Goal: Task Accomplishment & Management: Complete application form

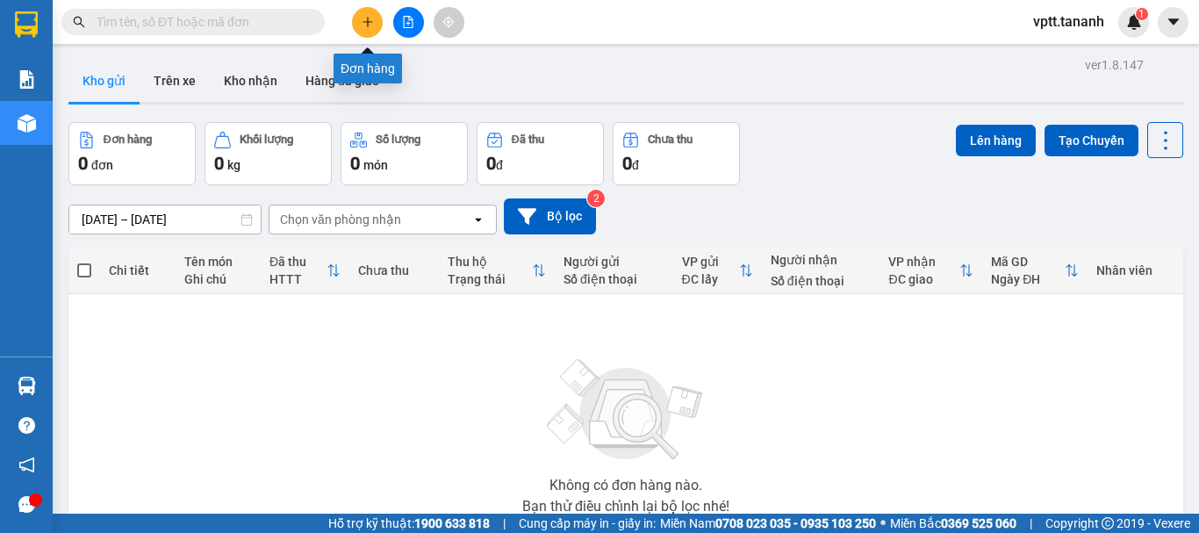
drag, startPoint x: 365, startPoint y: 19, endPoint x: 337, endPoint y: 48, distance: 40.4
click at [363, 19] on icon "plus" at bounding box center [368, 22] width 12 height 12
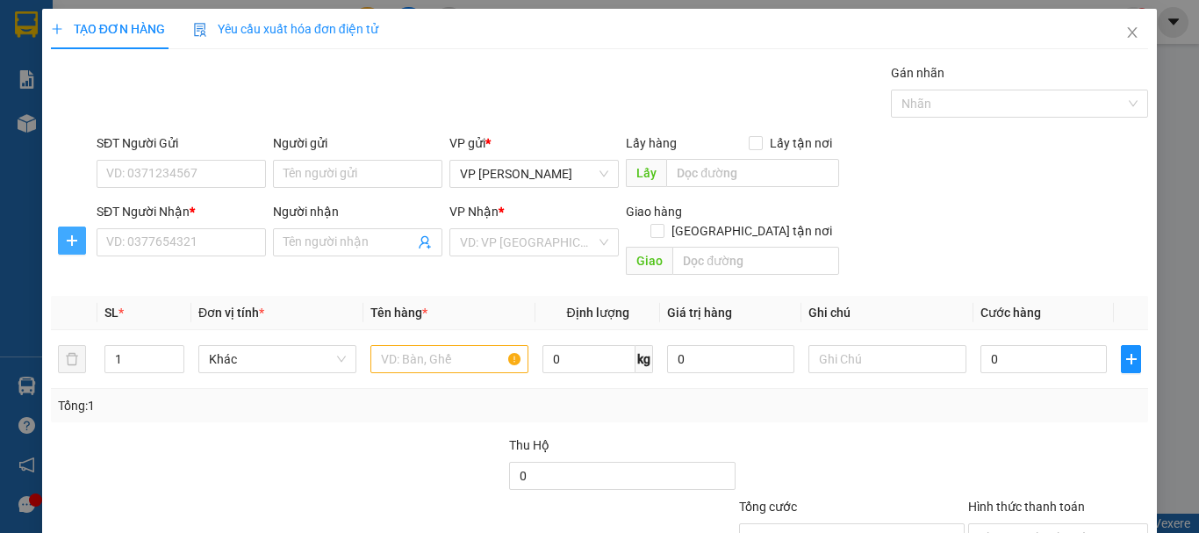
click at [67, 237] on icon "plus" at bounding box center [72, 241] width 14 height 14
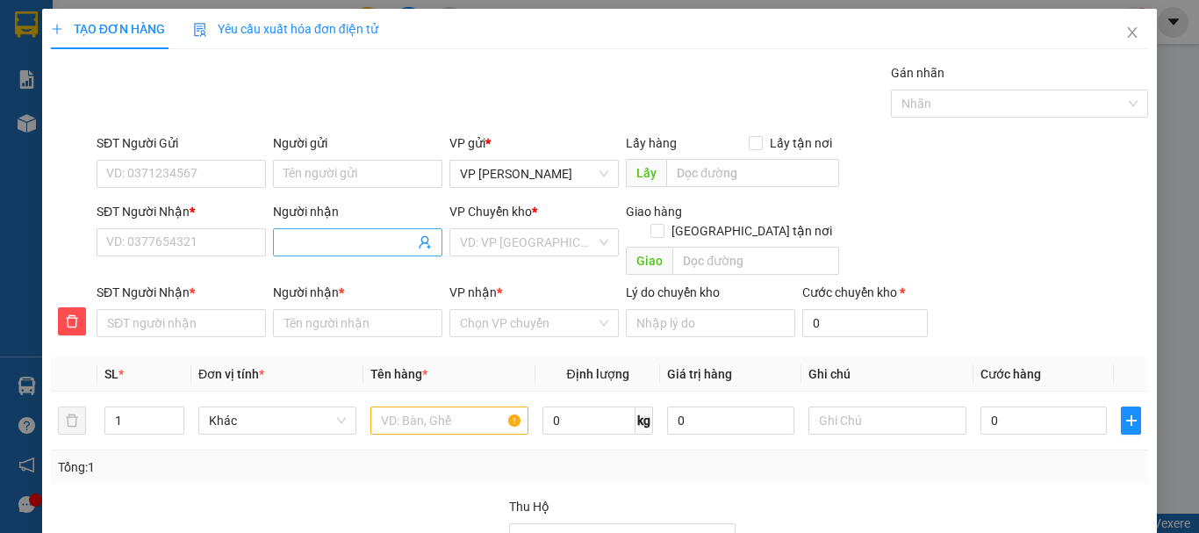
click at [307, 245] on input "Người nhận" at bounding box center [349, 242] width 131 height 19
type input "T"
type input "TH"
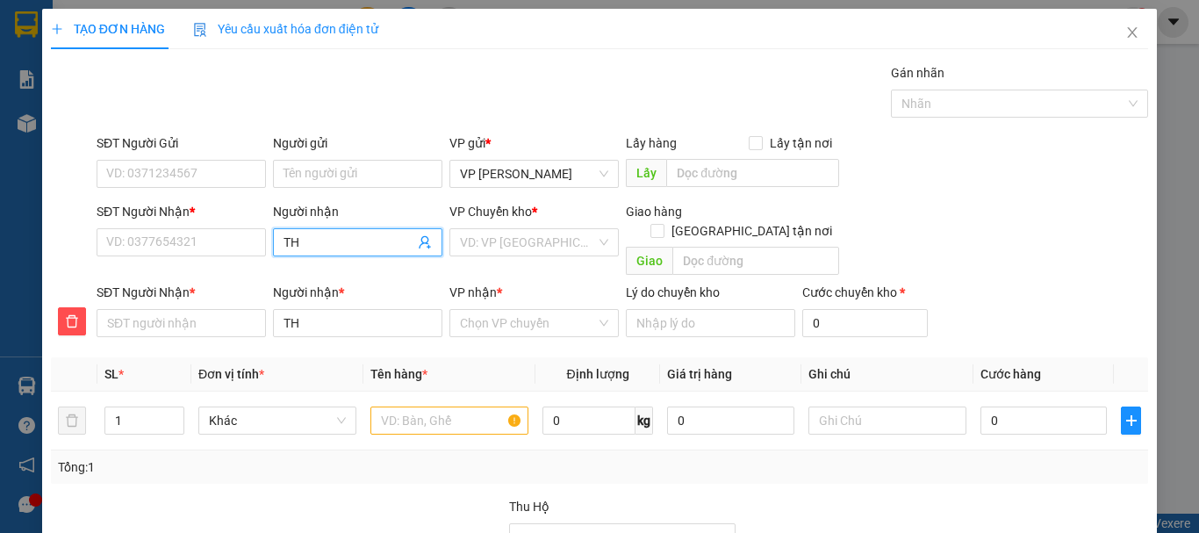
type input "THA"
type input "THAN"
type input "THANH"
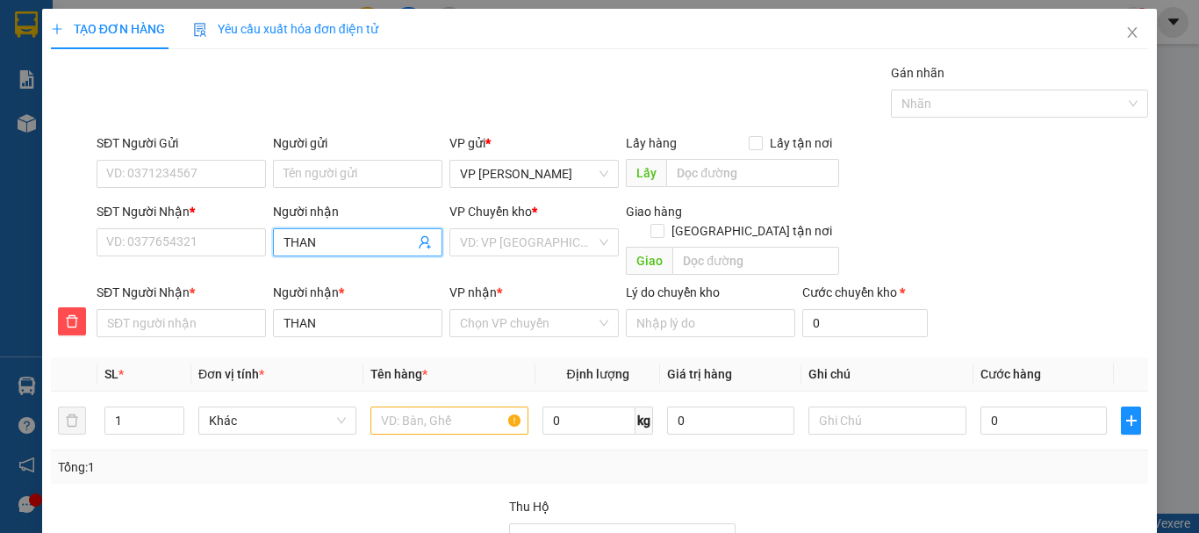
type input "THANH"
type input "[PERSON_NAME]"
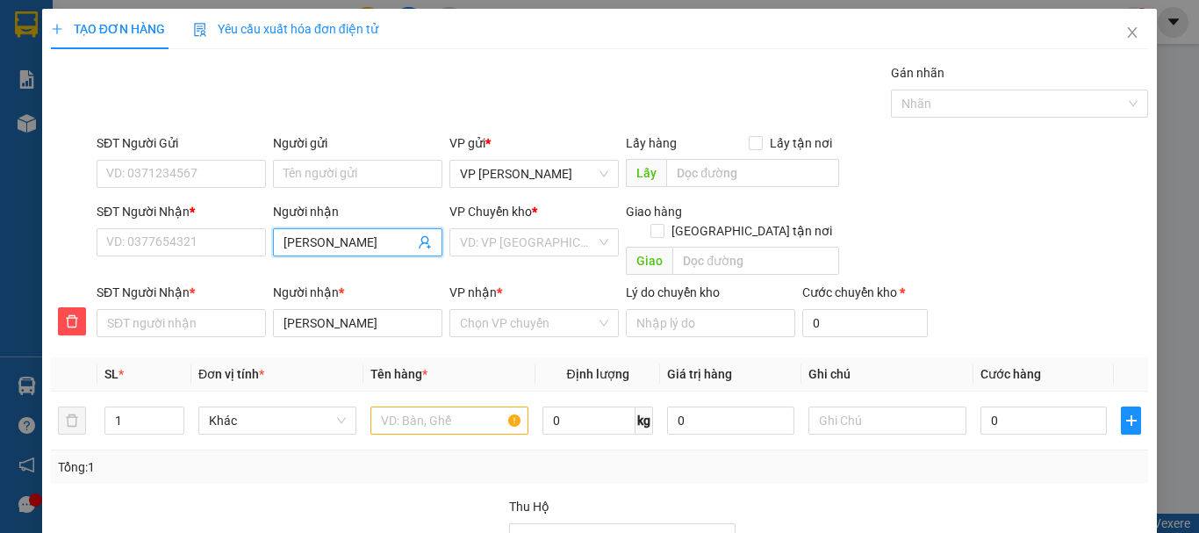
type input "[PERSON_NAME]"
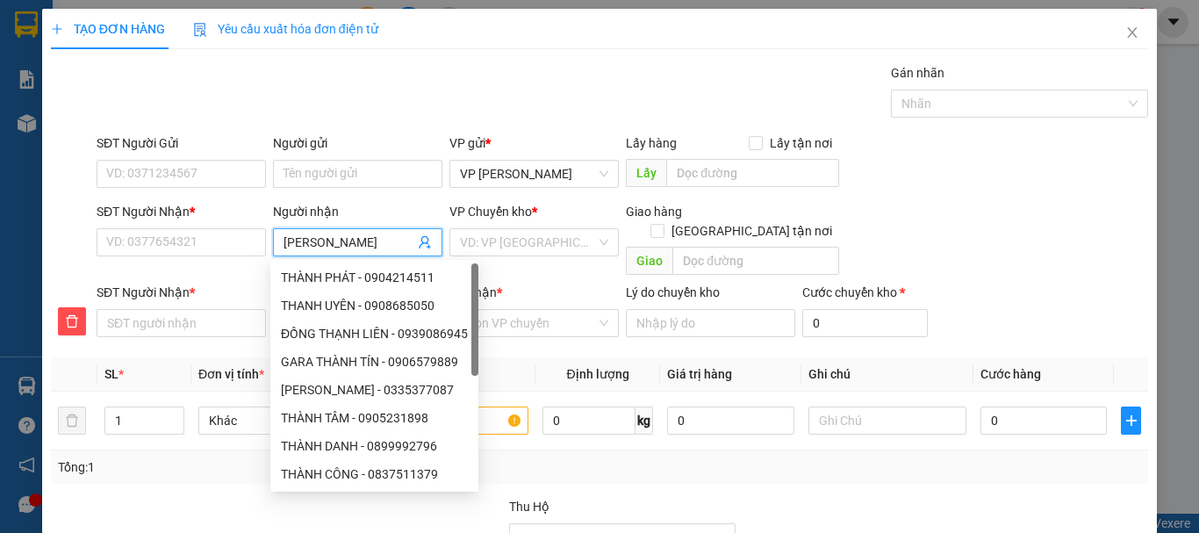
type input "[PERSON_NAME]"
type input "THANH LỊCH"
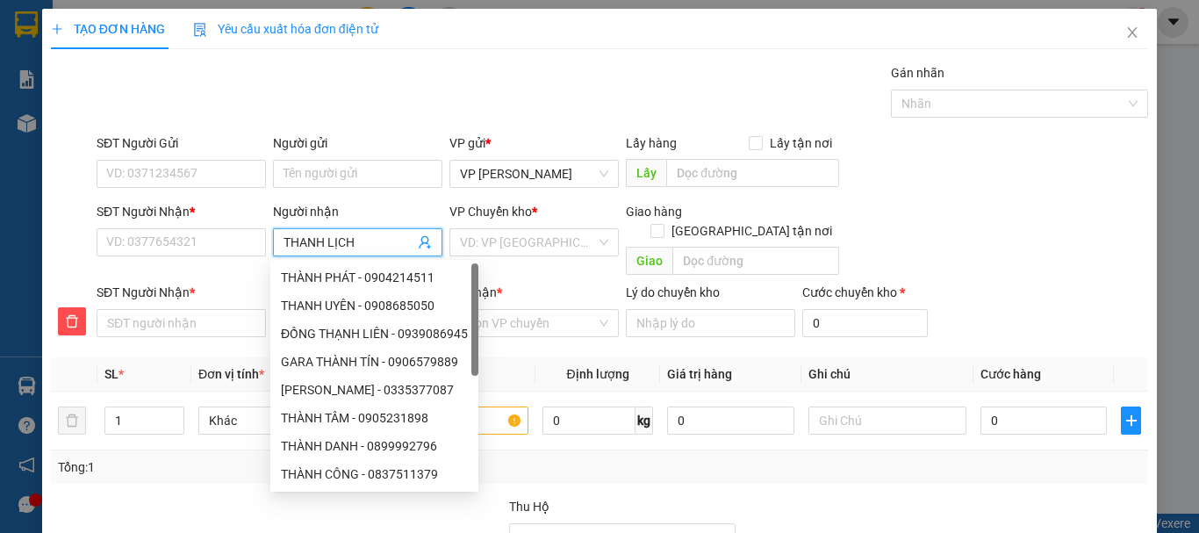
type input "THANH LỊCH"
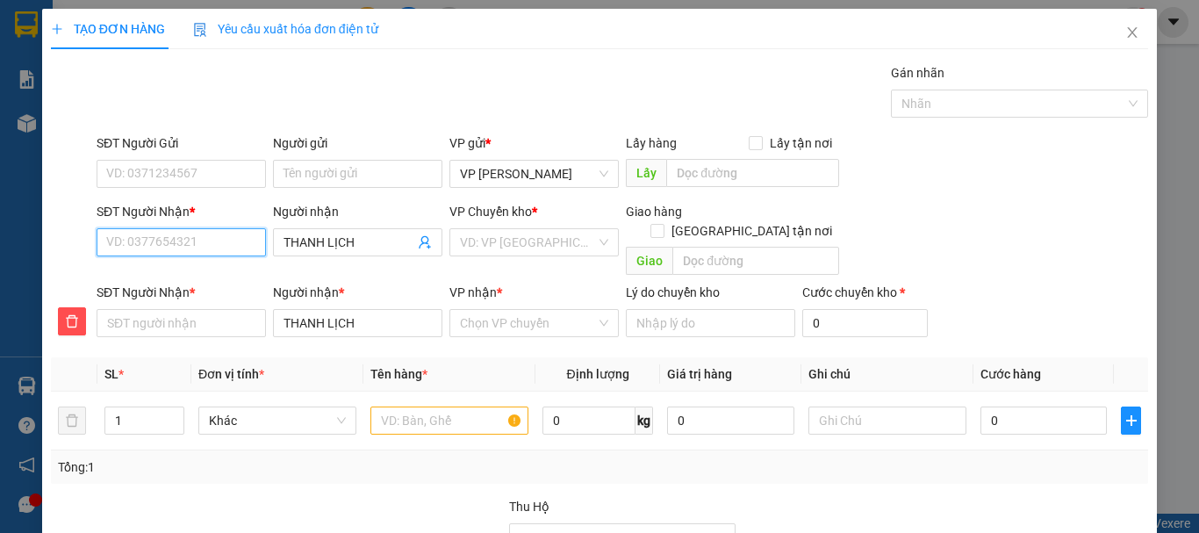
type input "9"
type input "0"
type input "09"
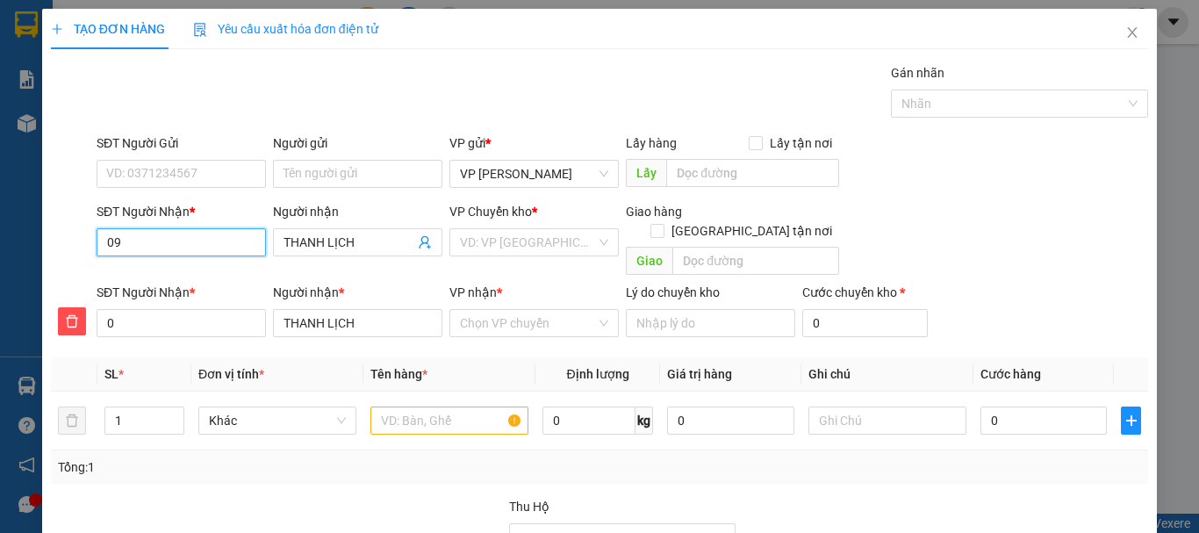
type input "09"
type input "097"
type input "0976"
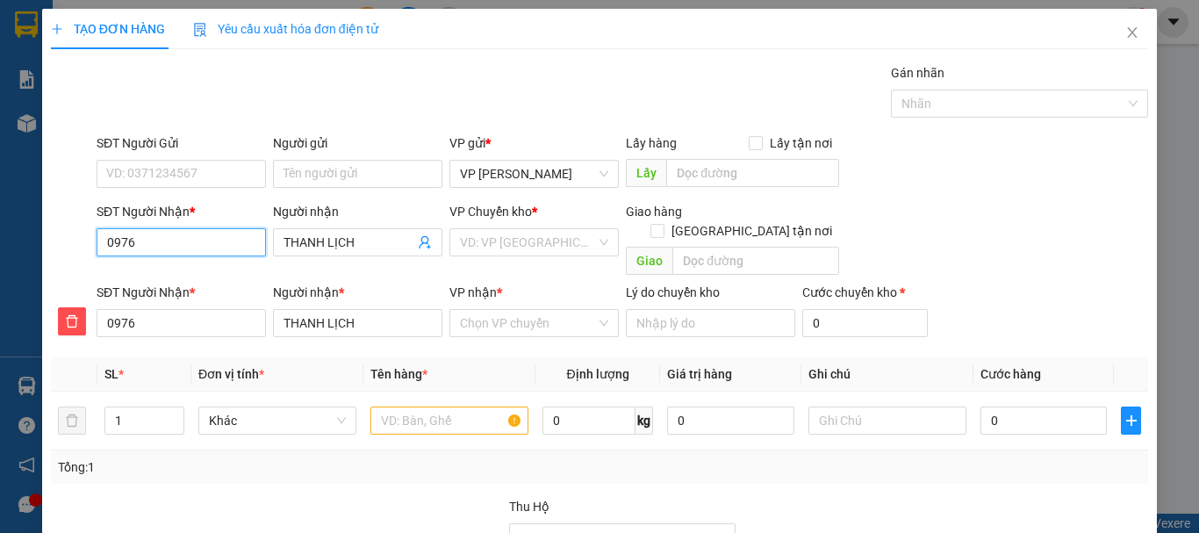
type input "09764"
type input "097643"
type input "0976430"
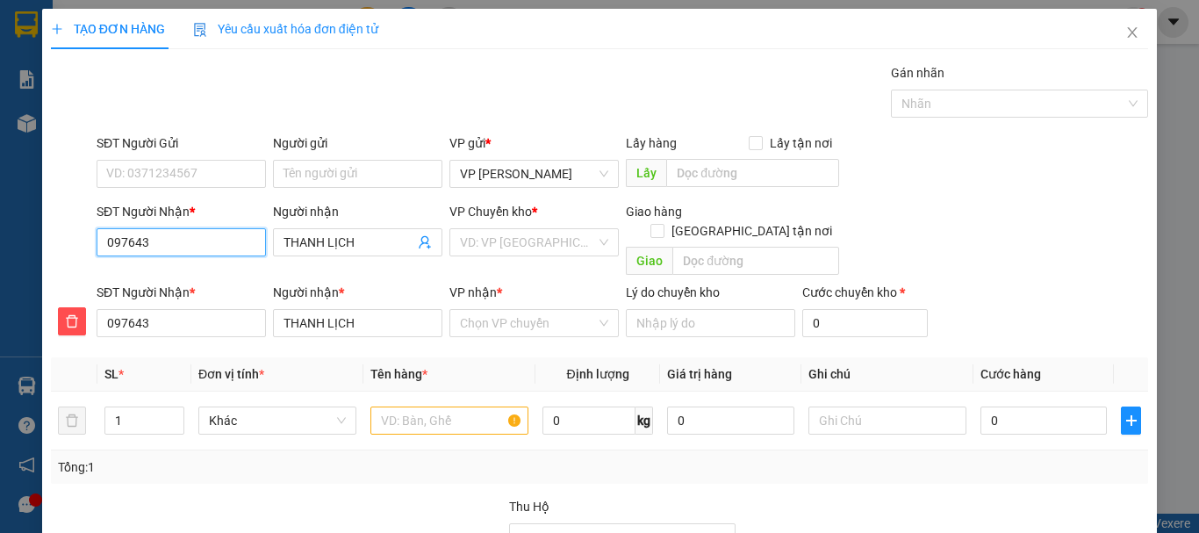
type input "0976430"
type input "09764302"
type input "097643026"
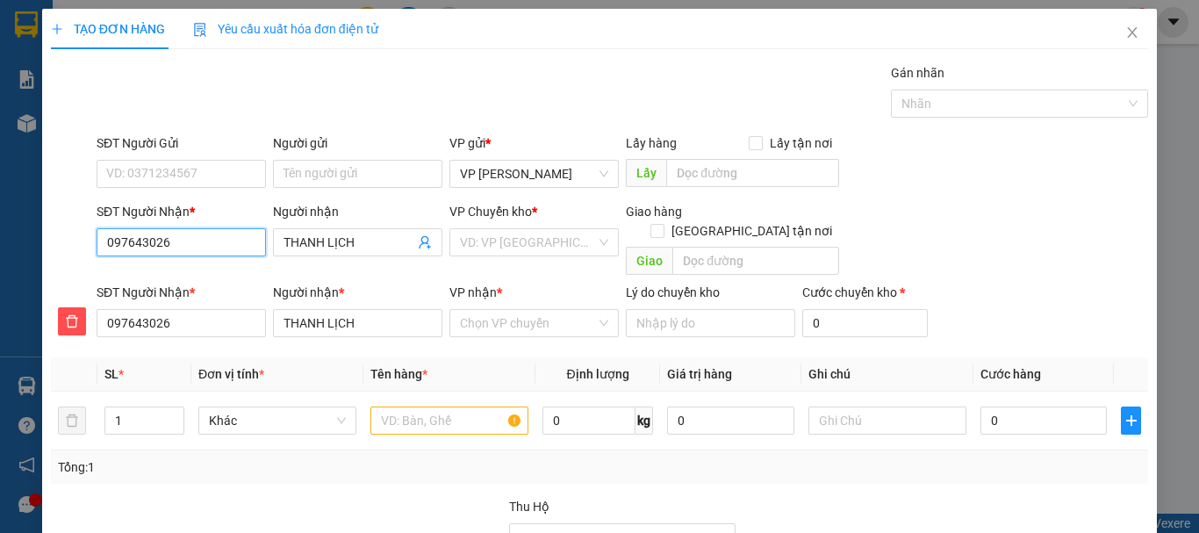
type input "0976430268"
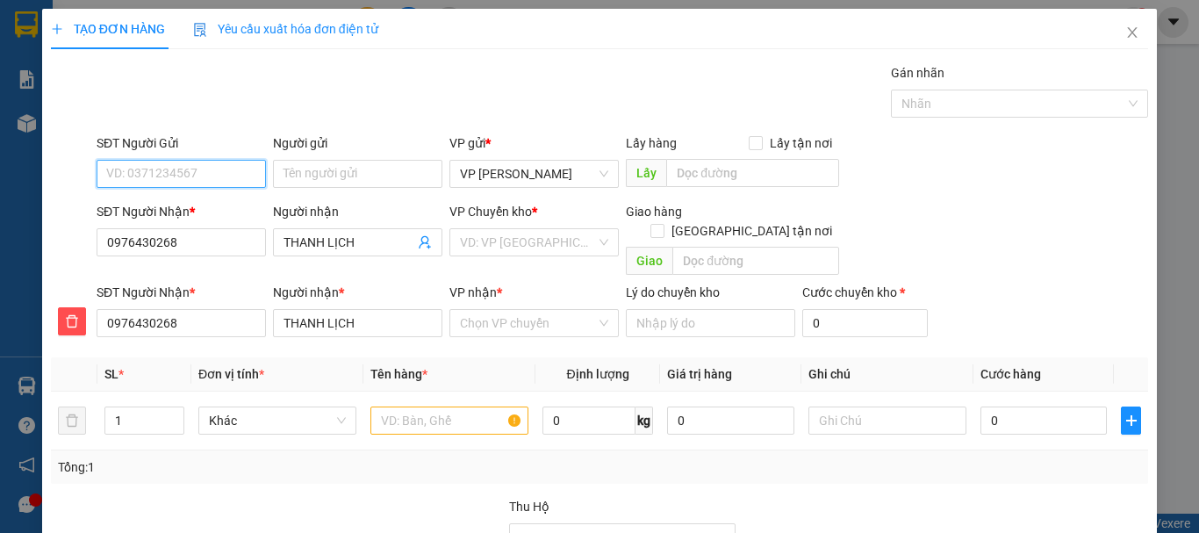
click at [149, 175] on input "SĐT Người Gửi" at bounding box center [181, 174] width 169 height 28
type input "0934173033"
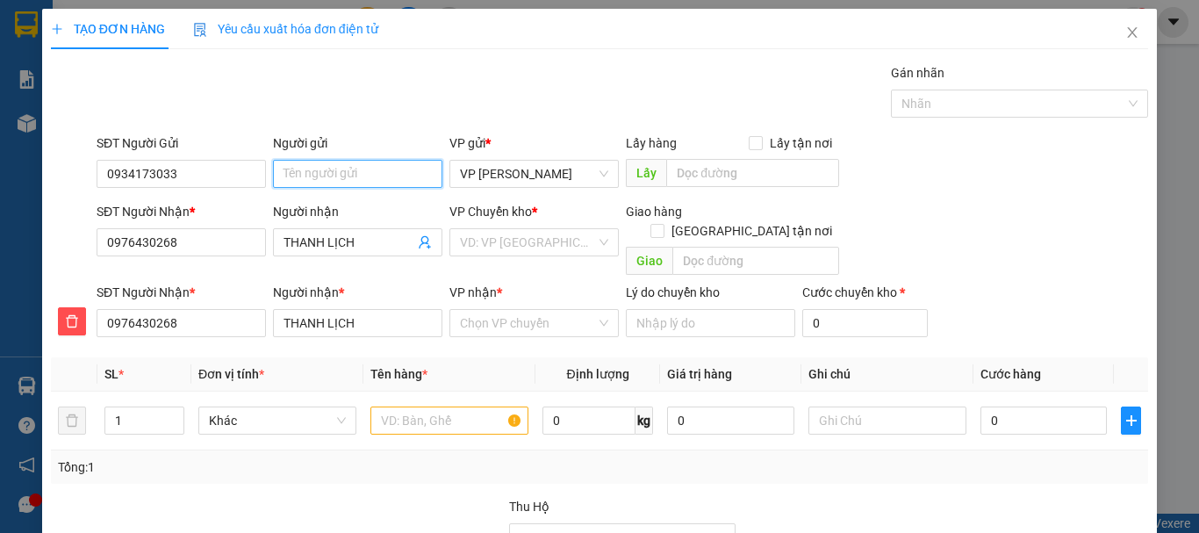
click at [354, 169] on input "Người gửi" at bounding box center [357, 174] width 169 height 28
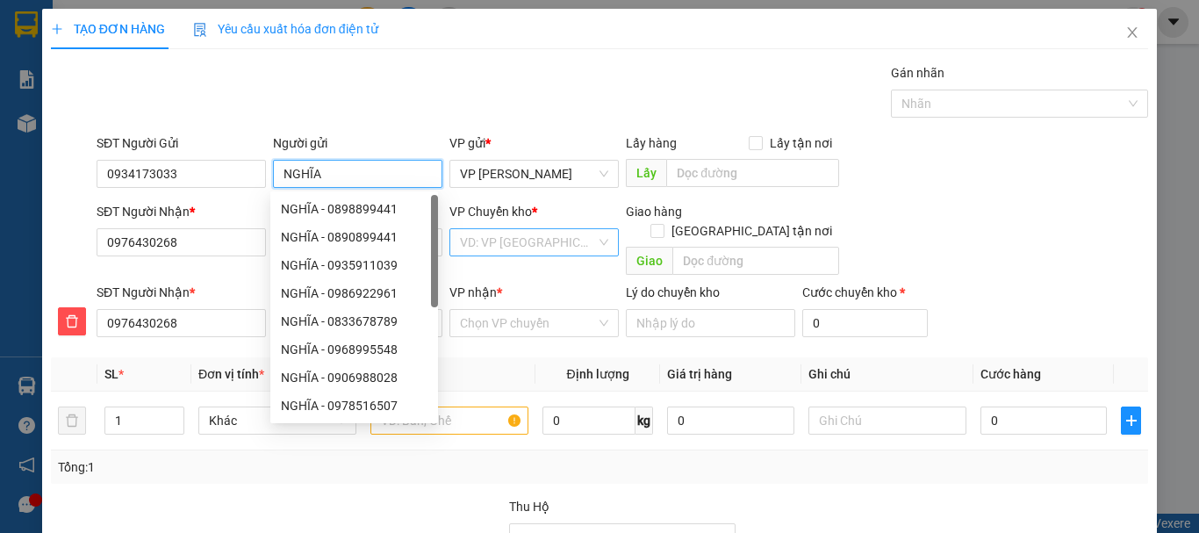
type input "NGHĨA"
click at [516, 243] on input "search" at bounding box center [528, 242] width 136 height 26
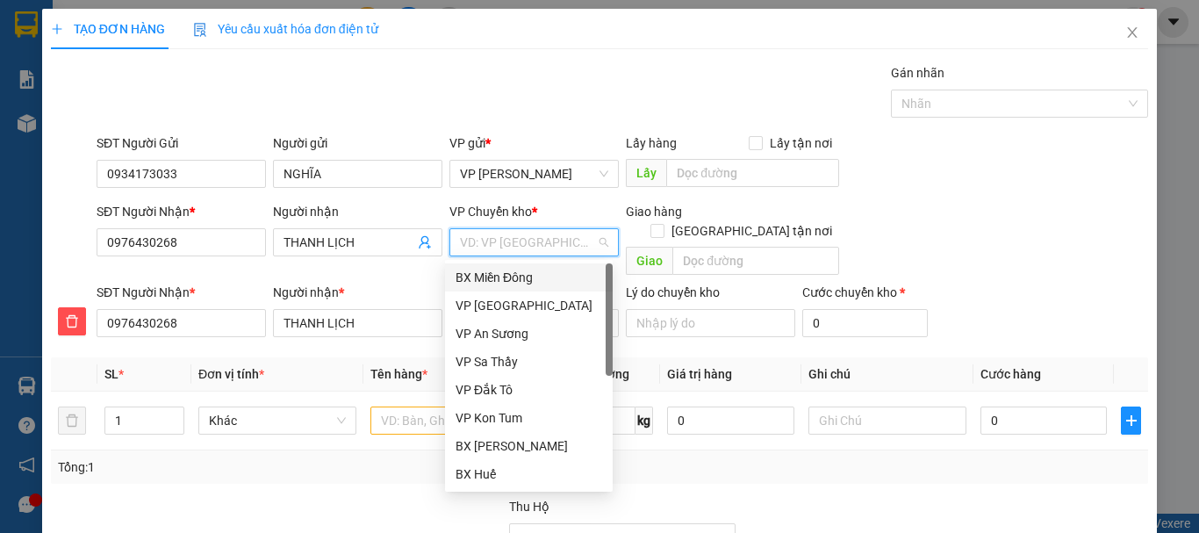
drag, startPoint x: 513, startPoint y: 275, endPoint x: 508, endPoint y: 284, distance: 11.0
click at [512, 275] on div "BX Miền Đông" at bounding box center [529, 277] width 147 height 19
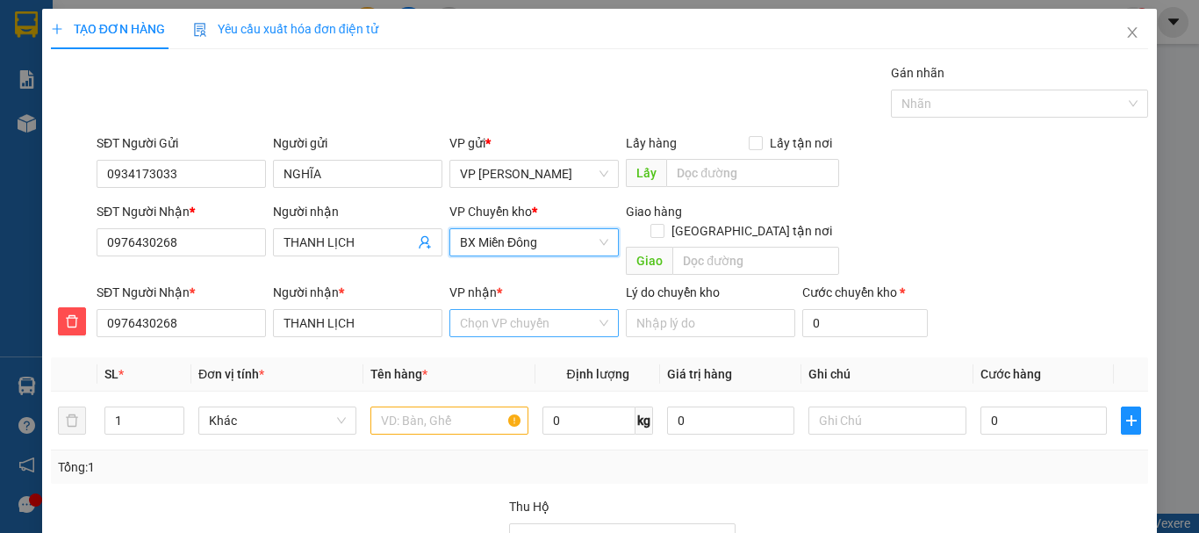
click at [502, 310] on input "VP nhận *" at bounding box center [528, 323] width 136 height 26
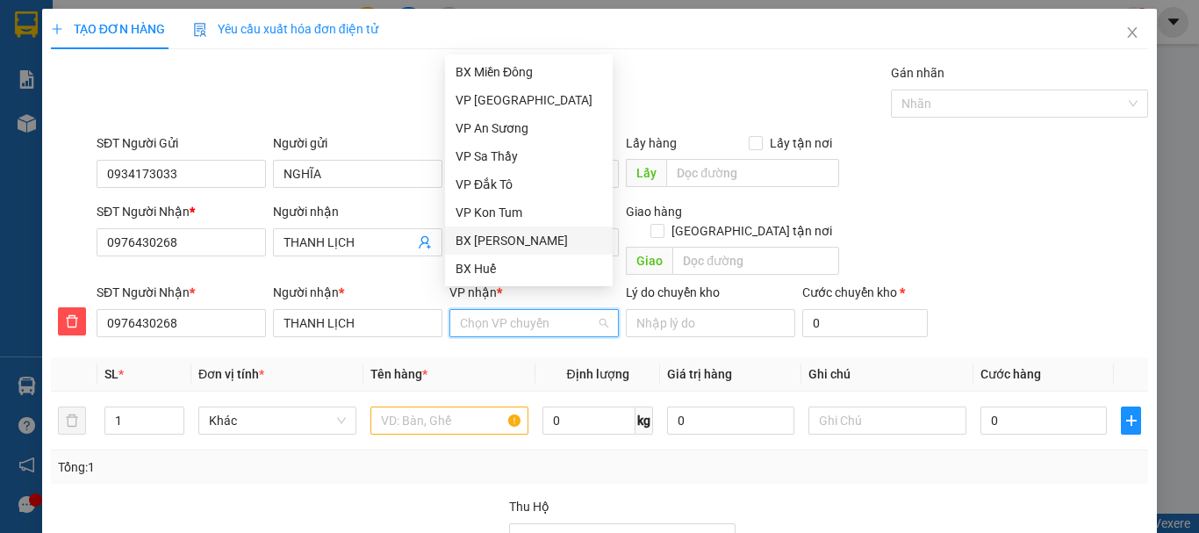
click at [517, 241] on div "BX [PERSON_NAME]" at bounding box center [529, 240] width 147 height 19
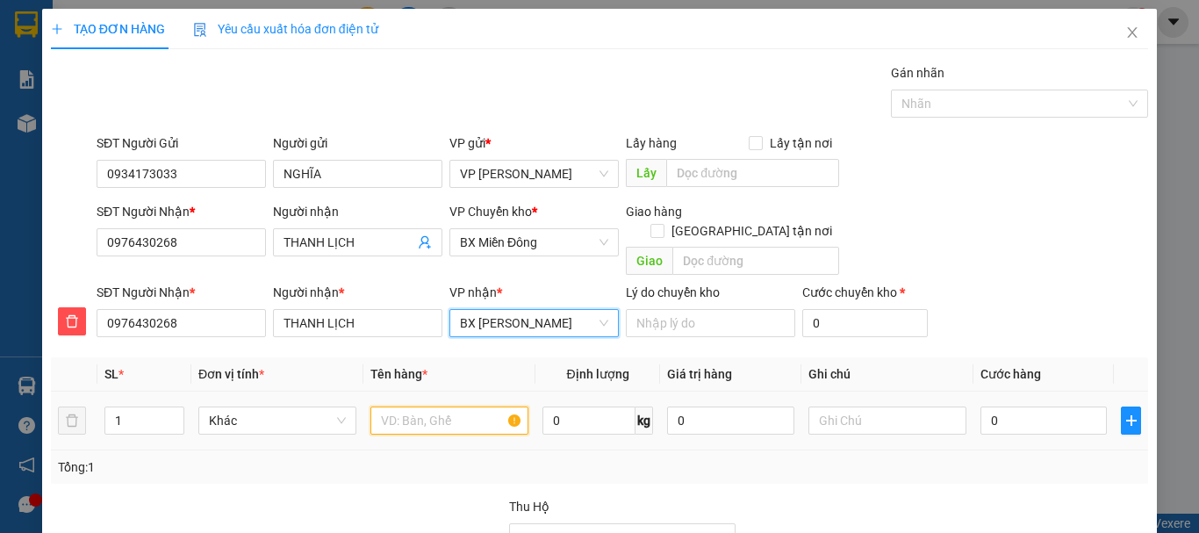
click at [423, 407] on input "text" at bounding box center [450, 421] width 158 height 28
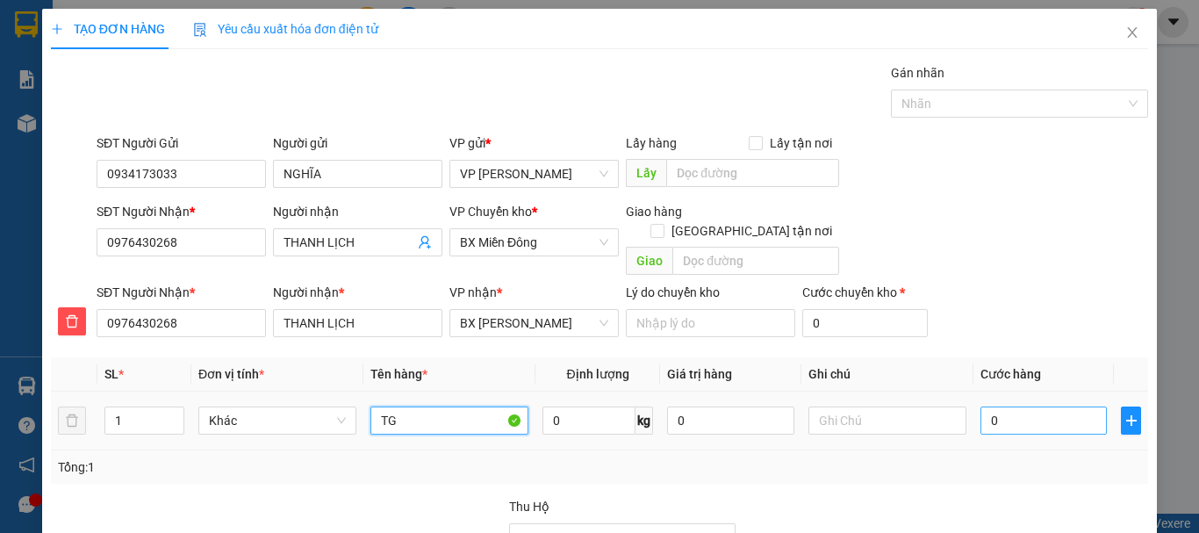
type input "TG"
click at [990, 407] on input "0" at bounding box center [1044, 421] width 126 height 28
type input "4"
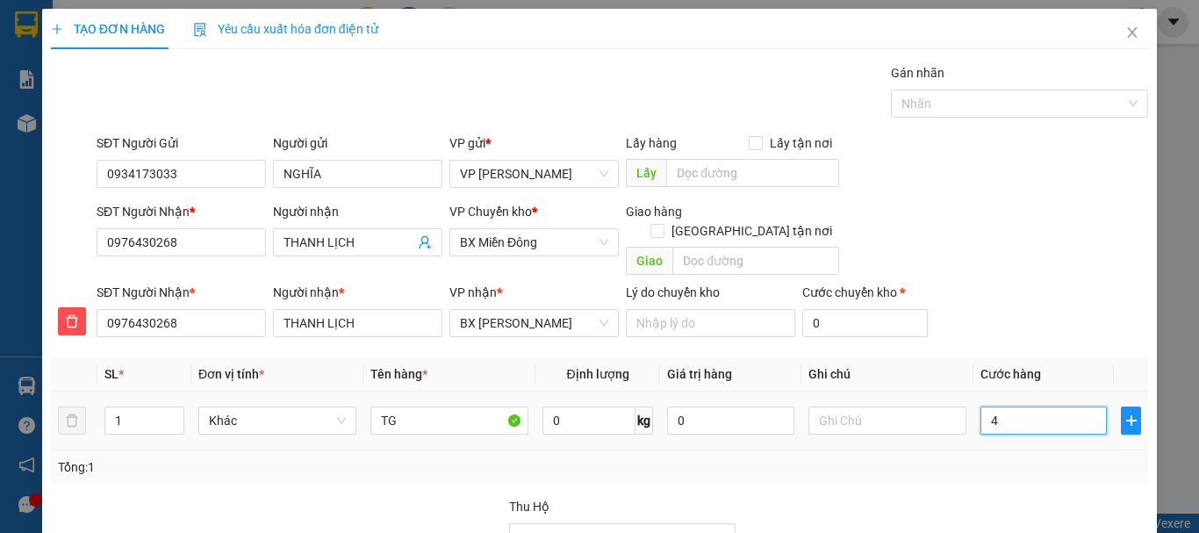
type input "40"
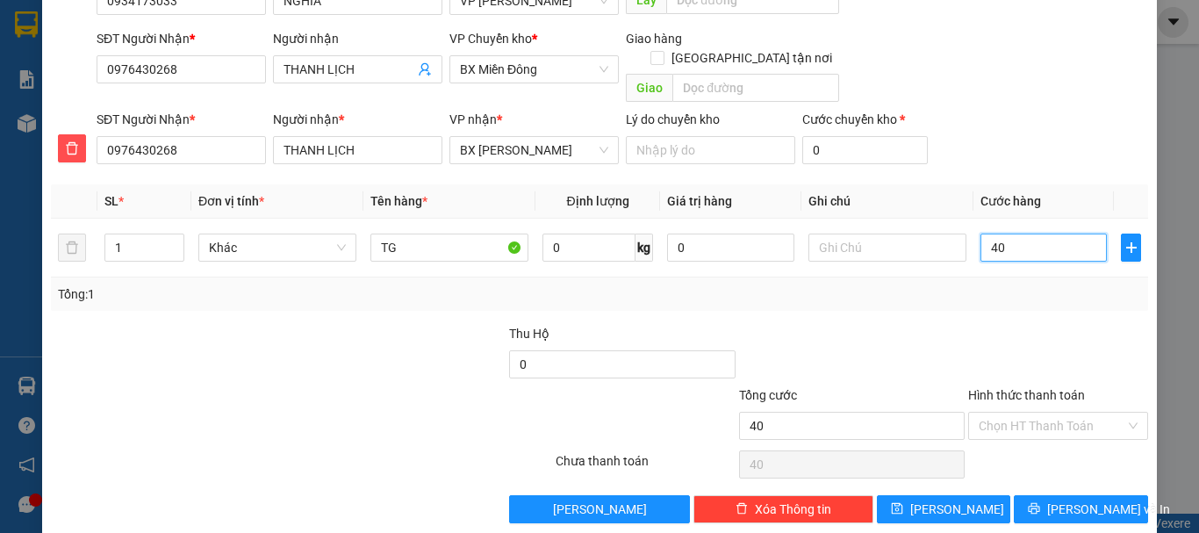
scroll to position [178, 0]
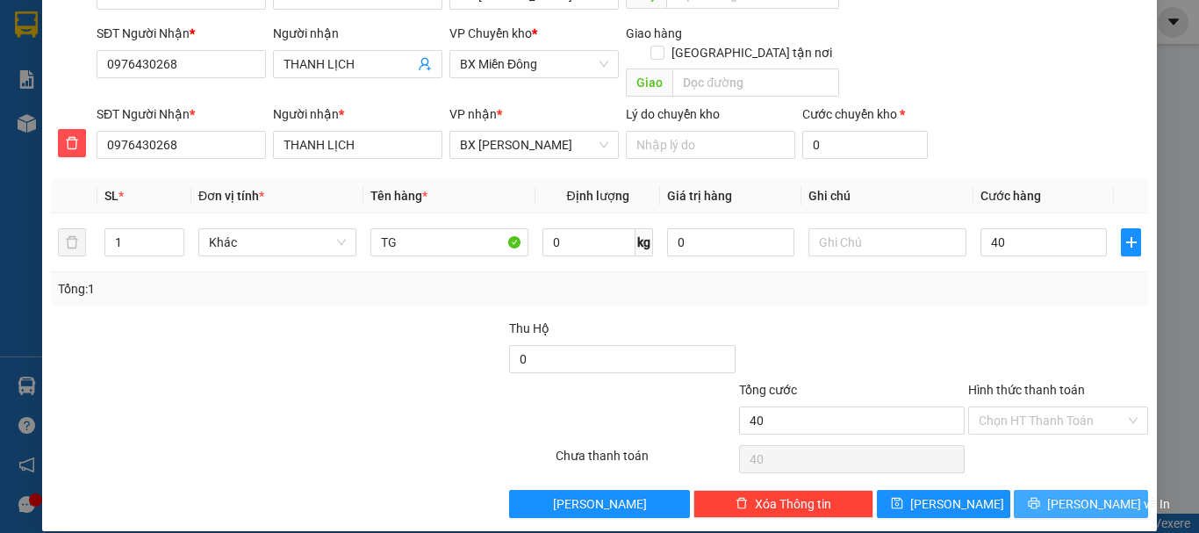
type input "40.000"
click at [1069, 494] on span "[PERSON_NAME] và In" at bounding box center [1108, 503] width 123 height 19
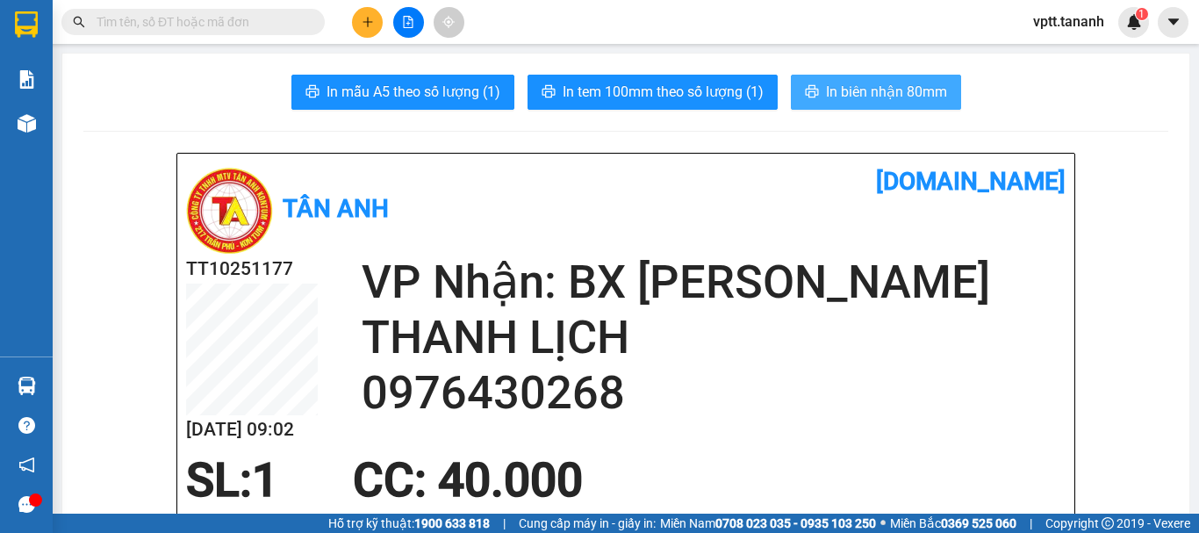
click at [831, 86] on span "In biên nhận 80mm" at bounding box center [886, 92] width 121 height 22
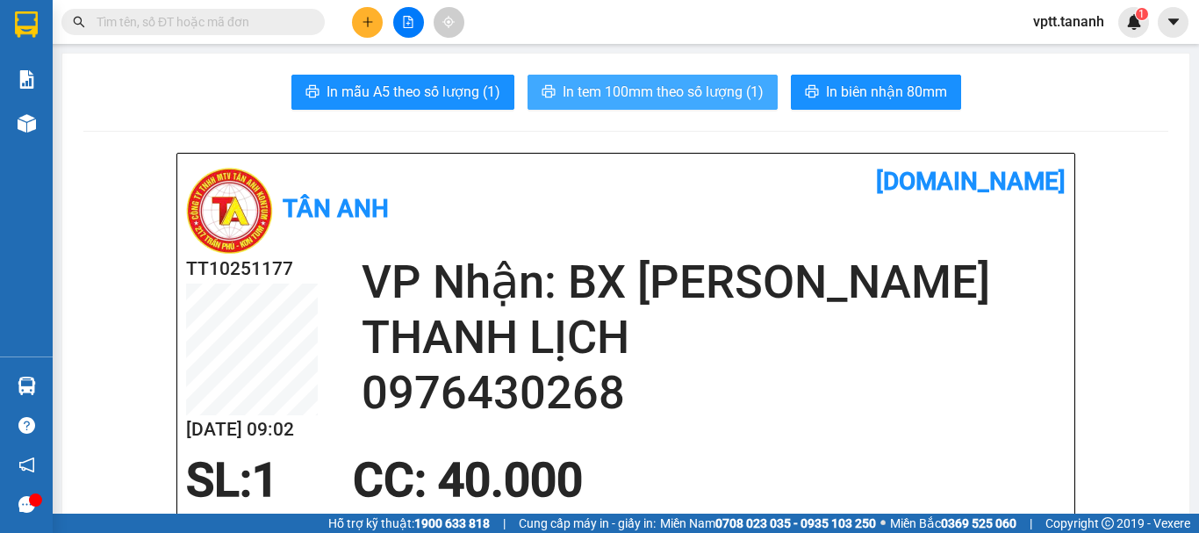
click at [703, 83] on span "In tem 100mm theo số lượng (1)" at bounding box center [663, 92] width 201 height 22
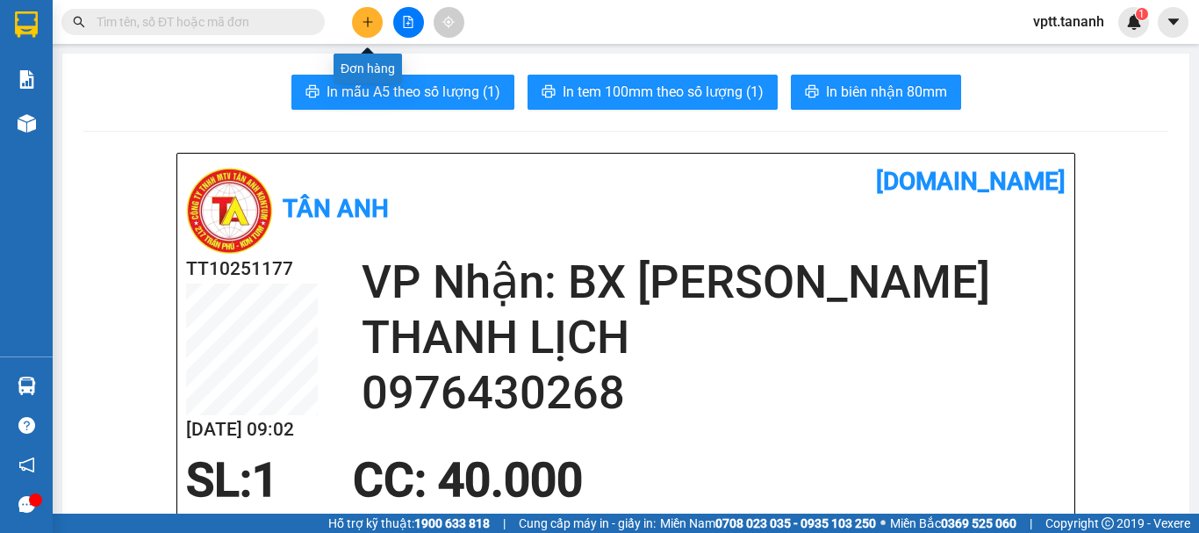
click at [373, 29] on button at bounding box center [367, 22] width 31 height 31
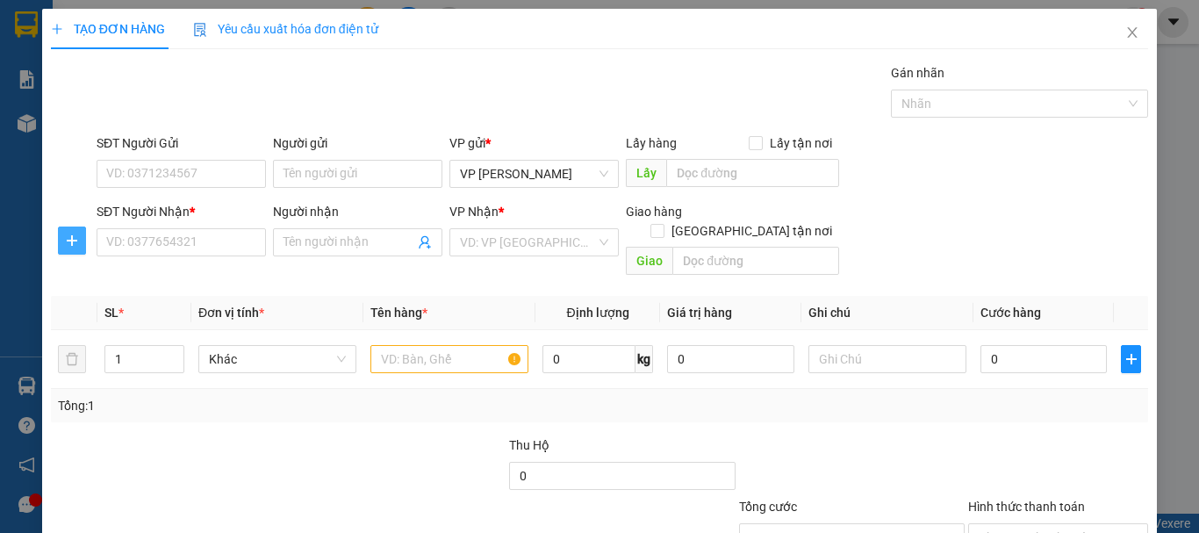
click at [74, 241] on icon "plus" at bounding box center [72, 240] width 11 height 1
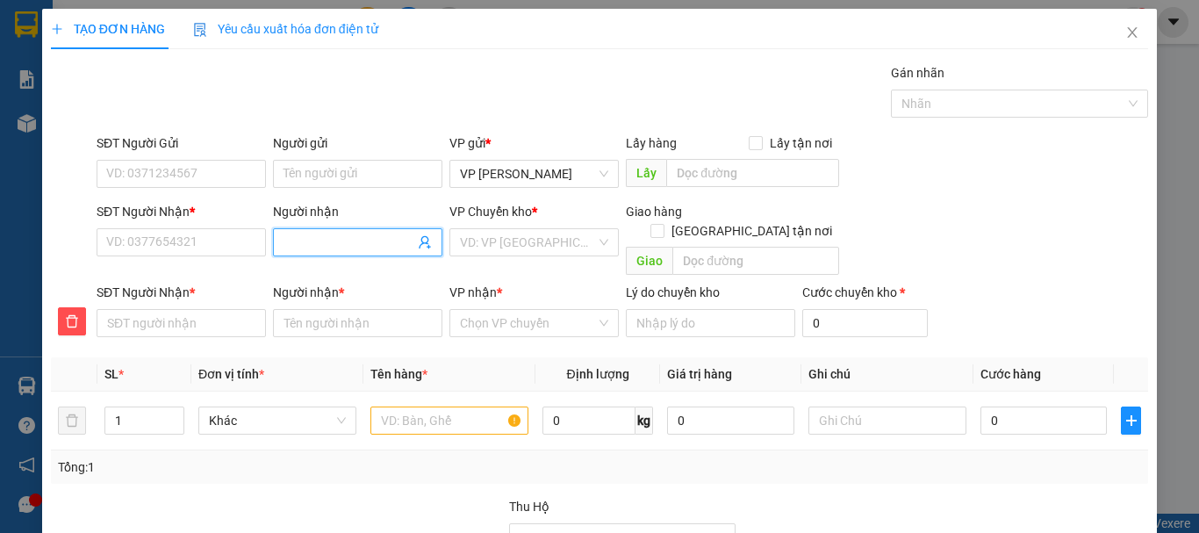
click at [297, 248] on input "Người nhận" at bounding box center [349, 242] width 131 height 19
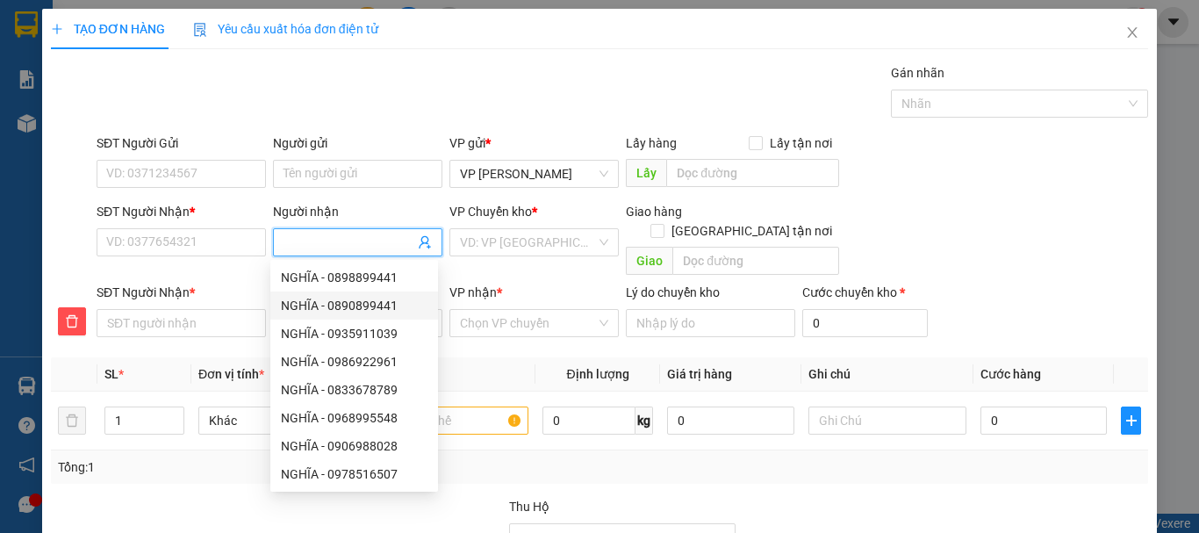
type input "C"
type input "CH"
type input "CHA"
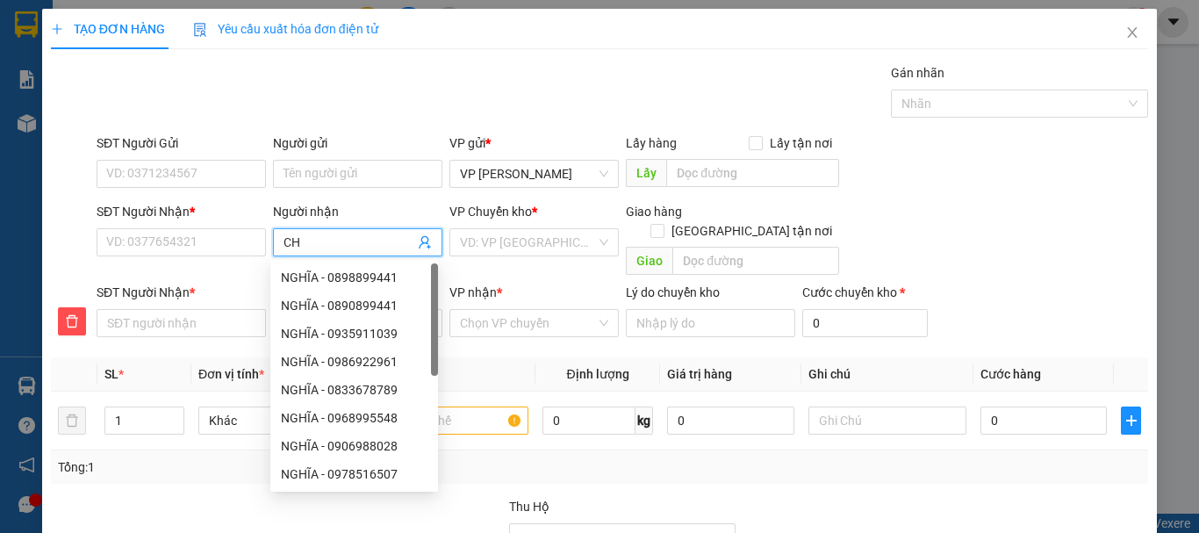
type input "CHA"
type input "CHA L"
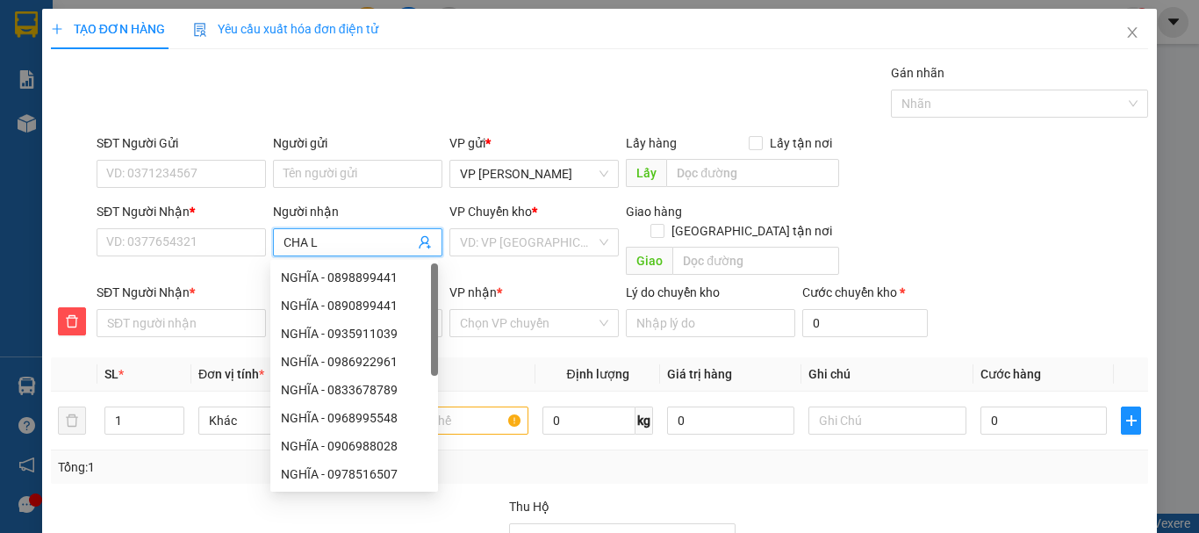
type input "CHA LI"
type input "[PERSON_NAME]"
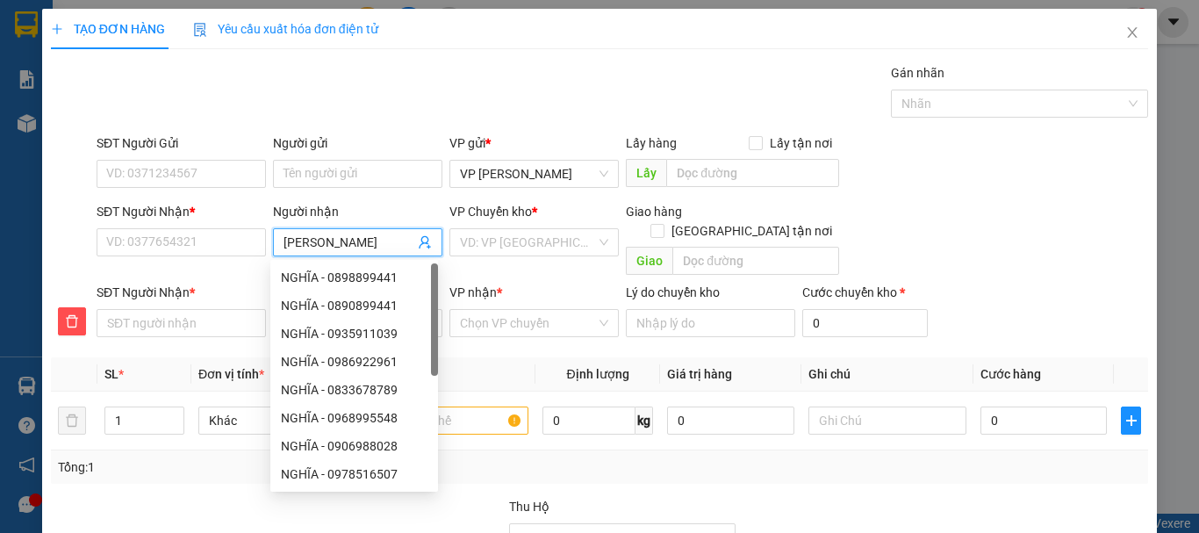
type input "[PERSON_NAME]"
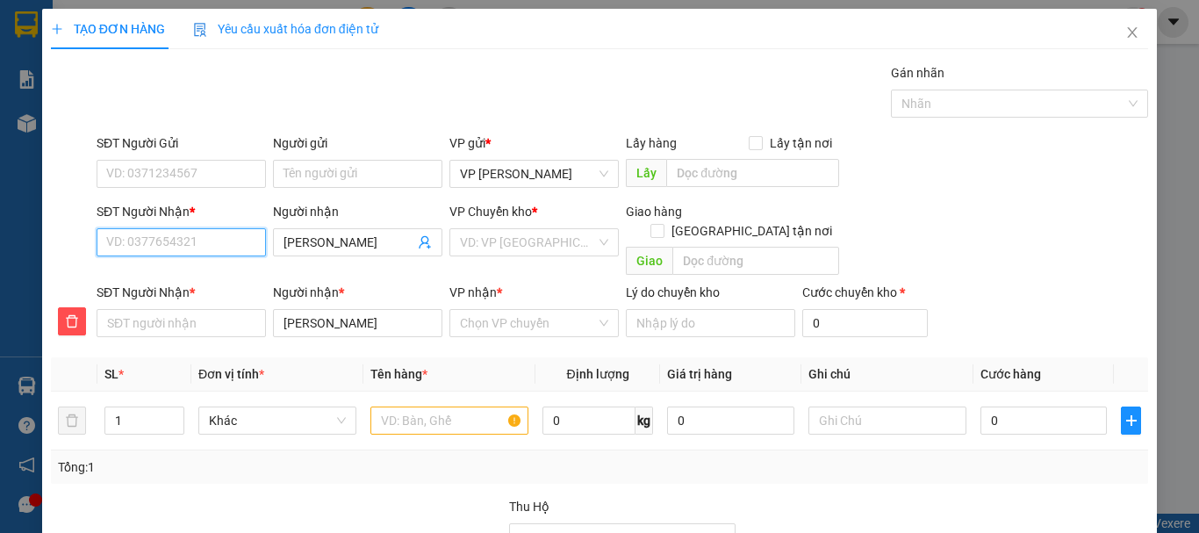
type input "0"
type input "03"
type input "033"
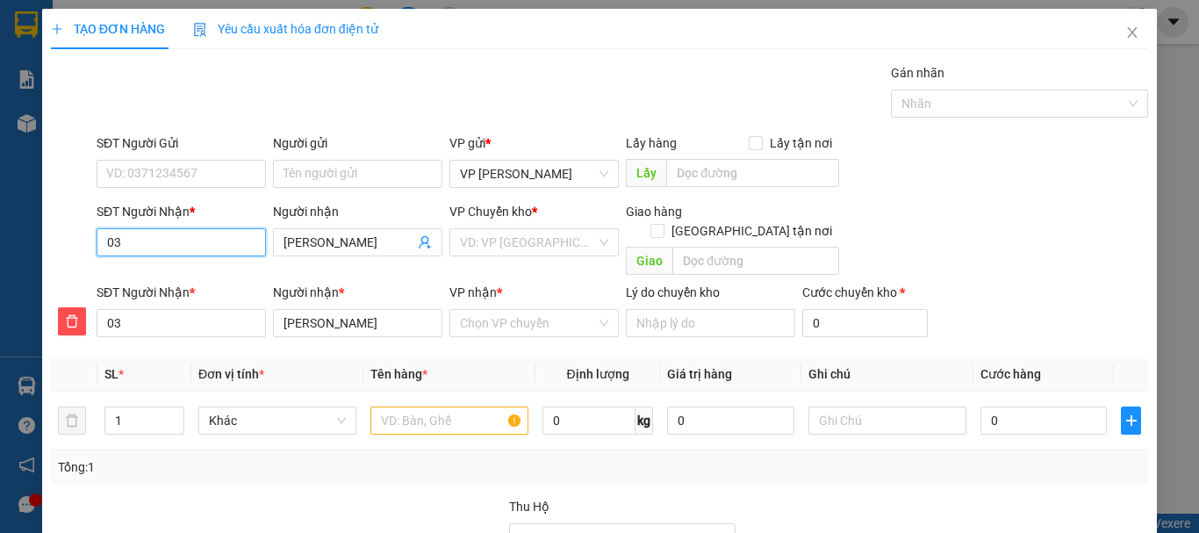
type input "033"
type input "0334"
type input "03349"
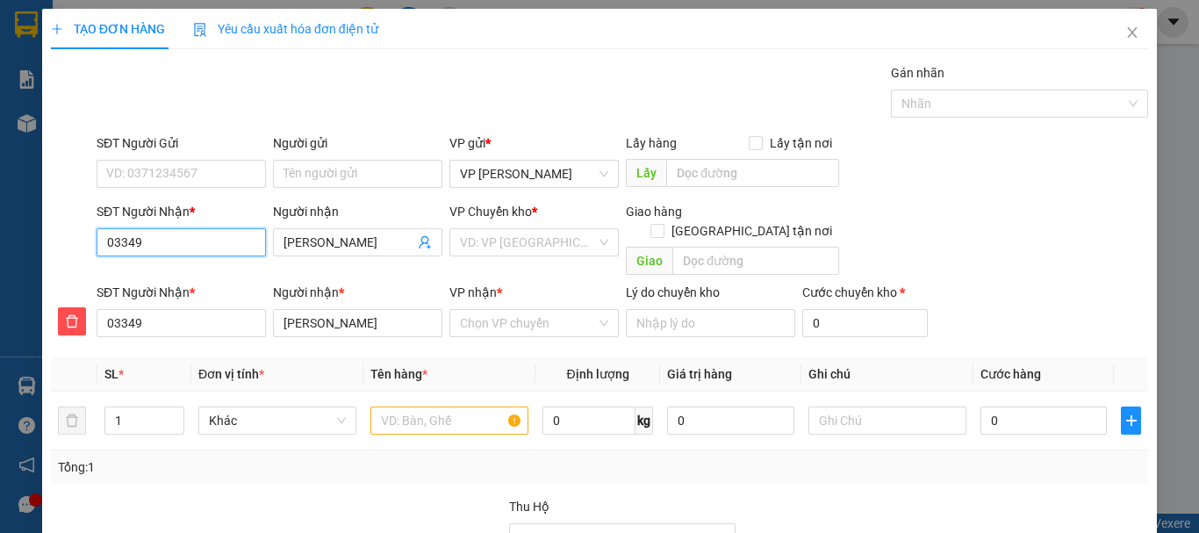
type input "033498"
type input "0334986"
type input "03349863"
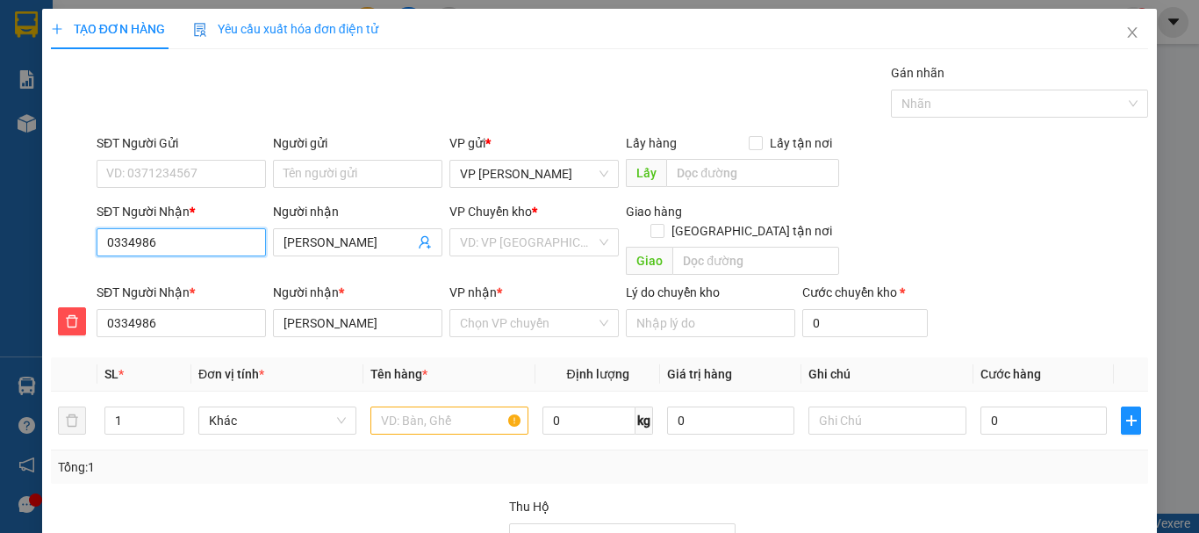
type input "03349863"
type input "033498639"
type input "0334986397"
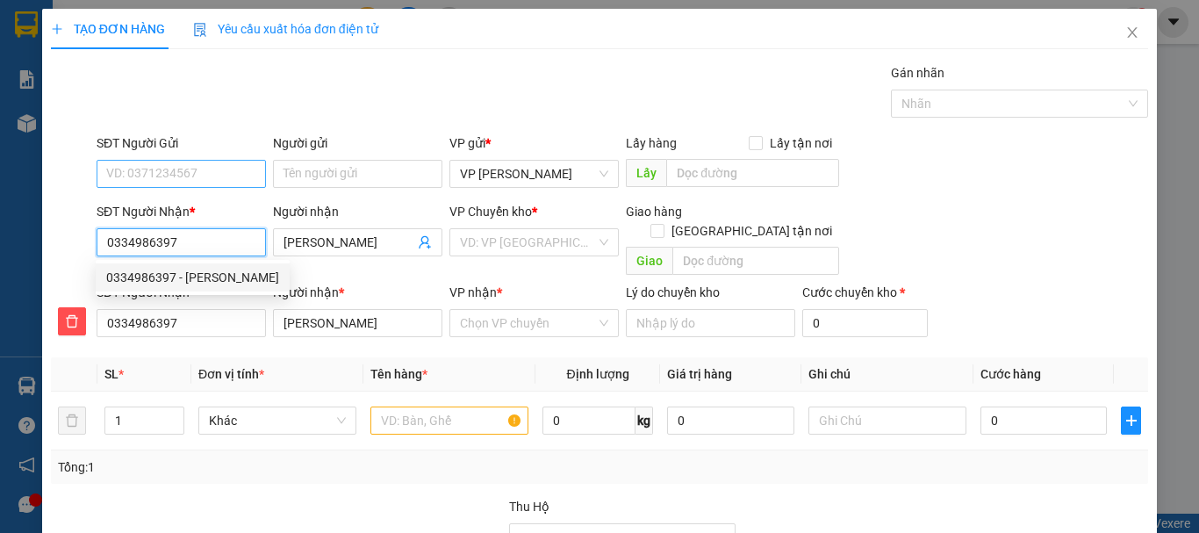
type input "0334986397"
click at [229, 176] on input "SĐT Người Gửi" at bounding box center [181, 174] width 169 height 28
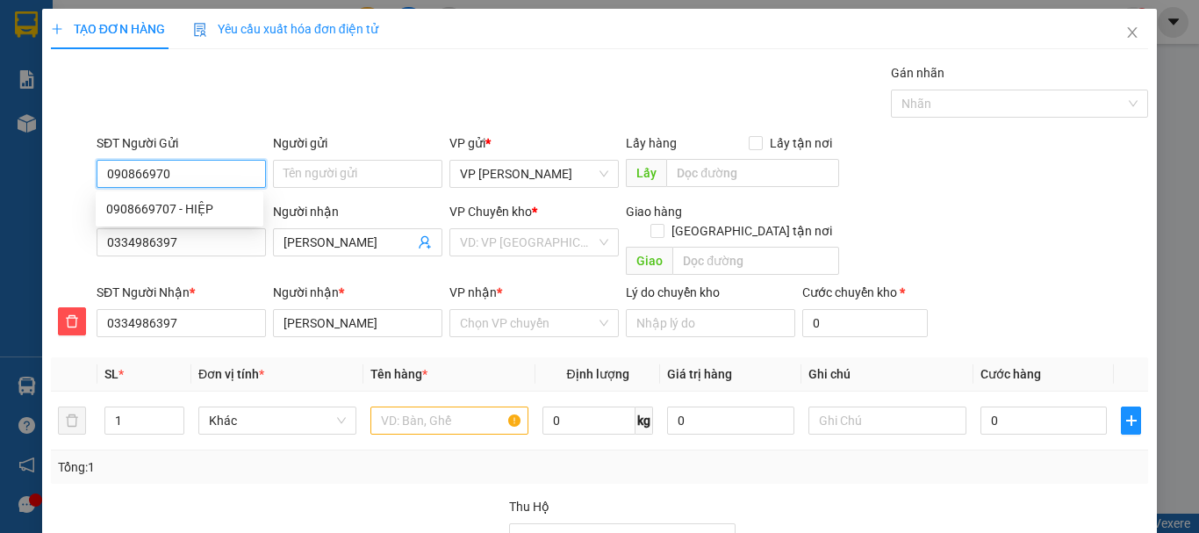
type input "0908669707"
click at [148, 208] on div "0908669707 - HIỆP" at bounding box center [179, 208] width 147 height 19
type input "HIỆP"
type input "40.000"
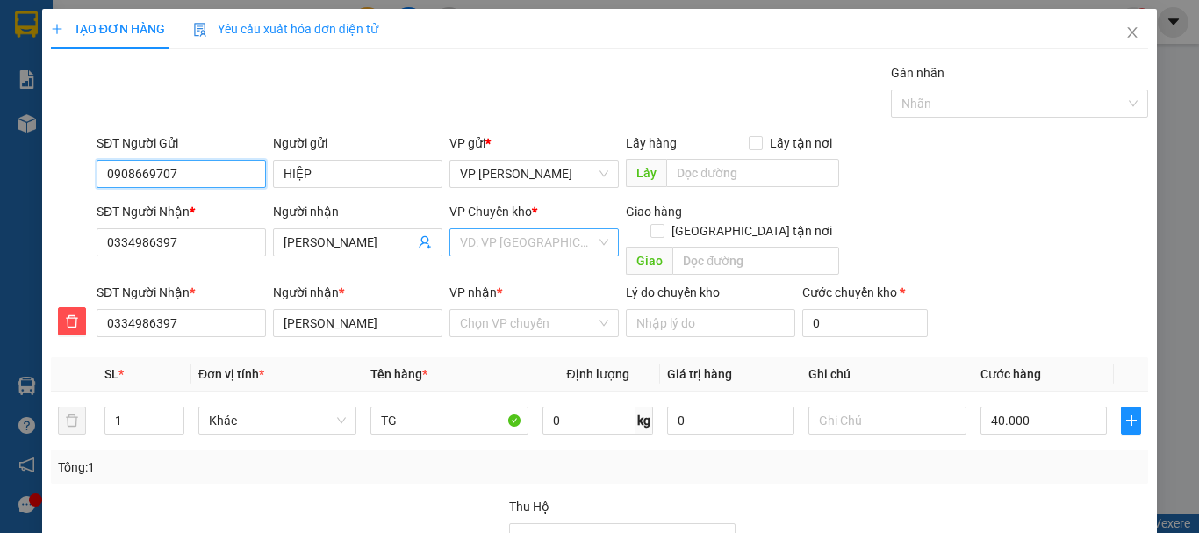
type input "0908669707"
click at [517, 247] on input "search" at bounding box center [528, 242] width 136 height 26
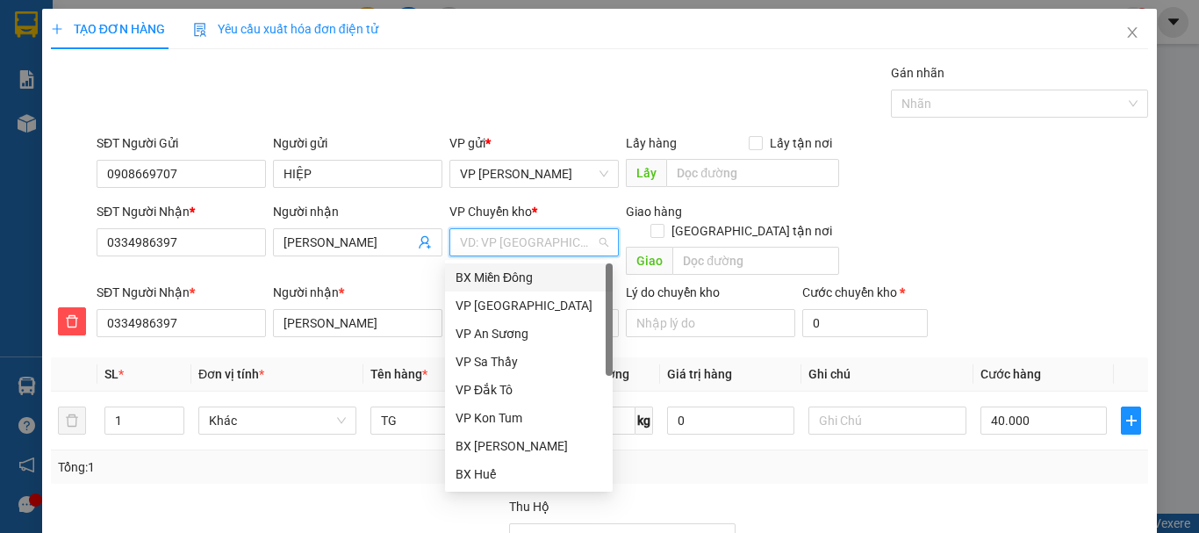
click at [515, 276] on div "BX Miền Đông" at bounding box center [529, 277] width 147 height 19
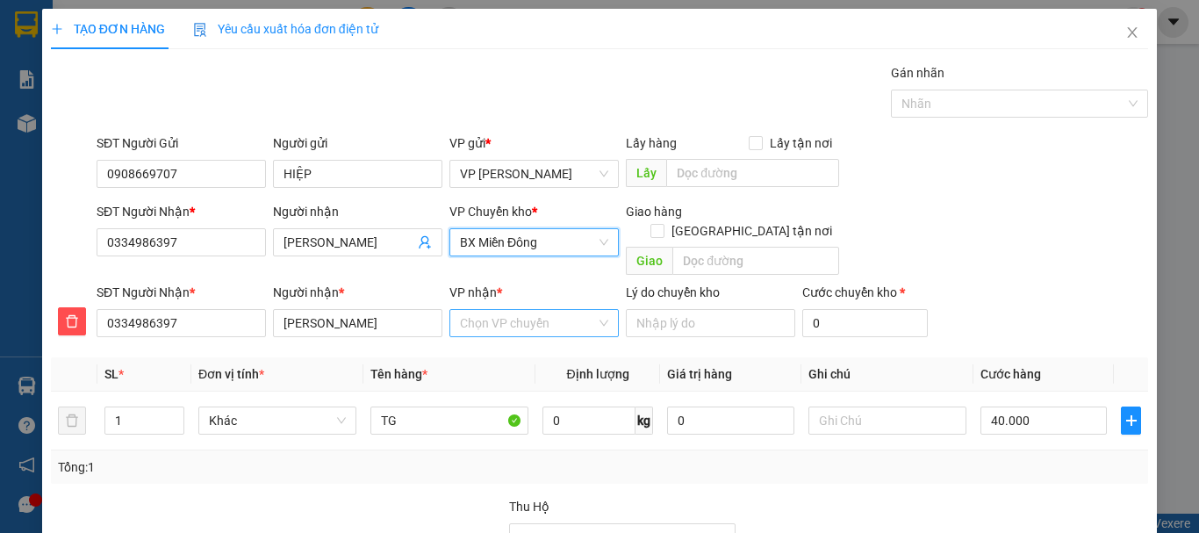
click at [531, 313] on input "VP nhận *" at bounding box center [528, 323] width 136 height 26
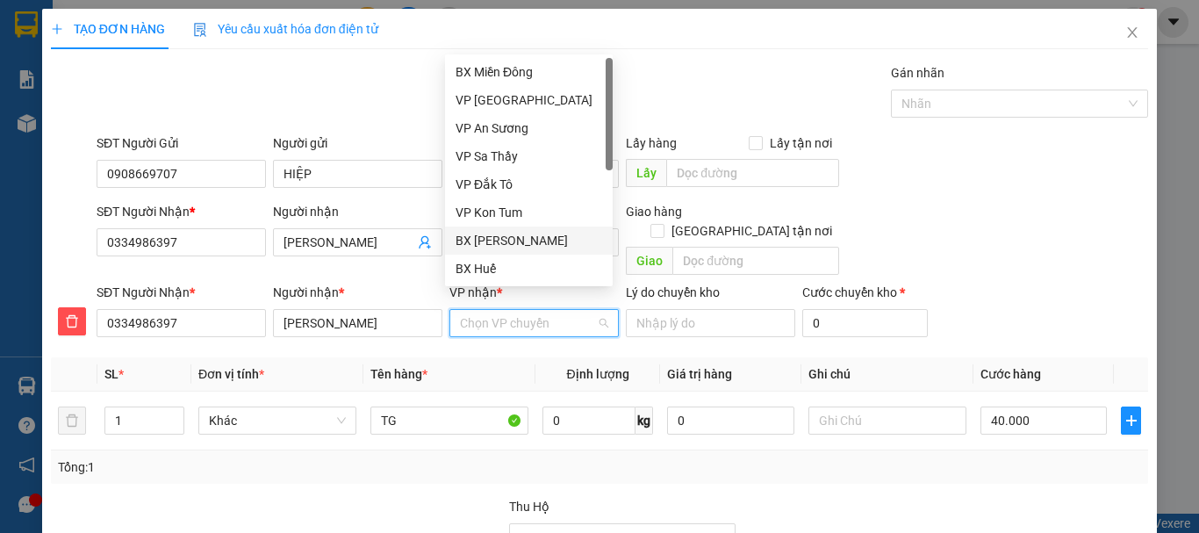
click at [529, 239] on div "BX [PERSON_NAME]" at bounding box center [529, 240] width 147 height 19
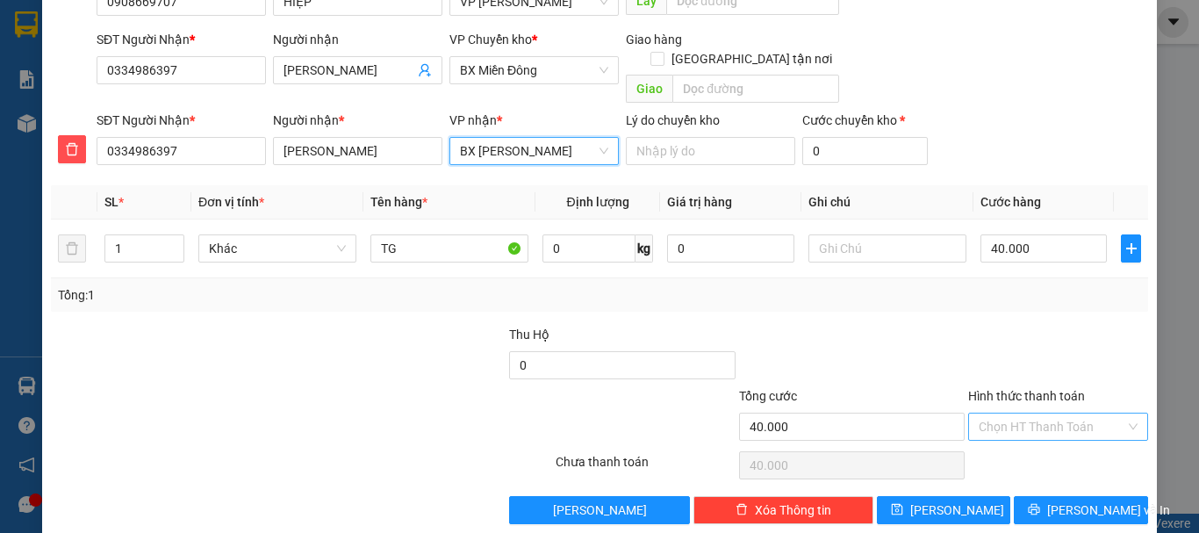
scroll to position [178, 0]
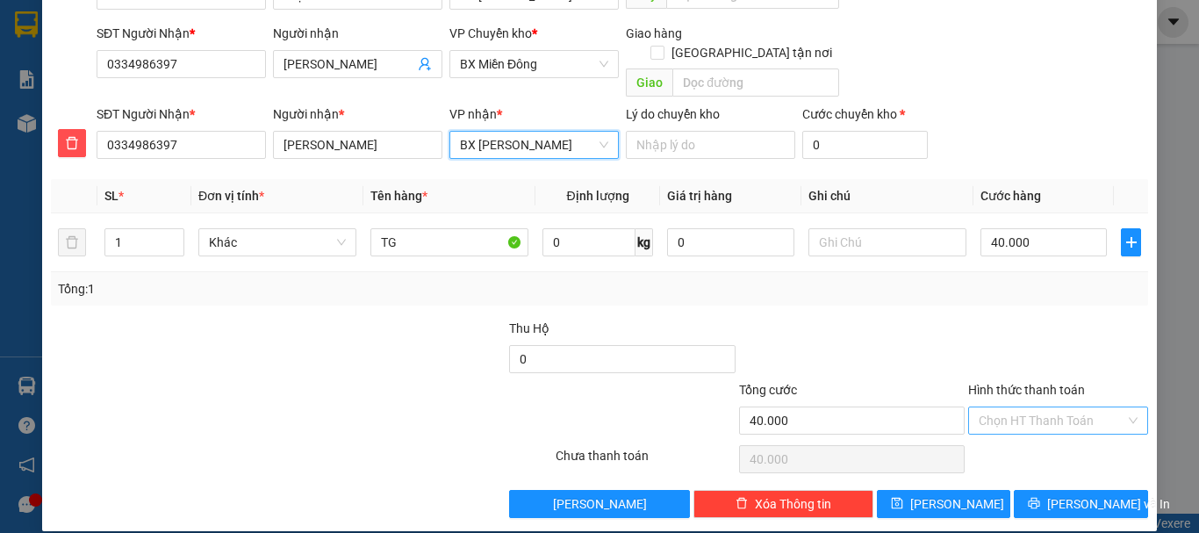
click at [1029, 407] on input "Hình thức thanh toán" at bounding box center [1052, 420] width 147 height 26
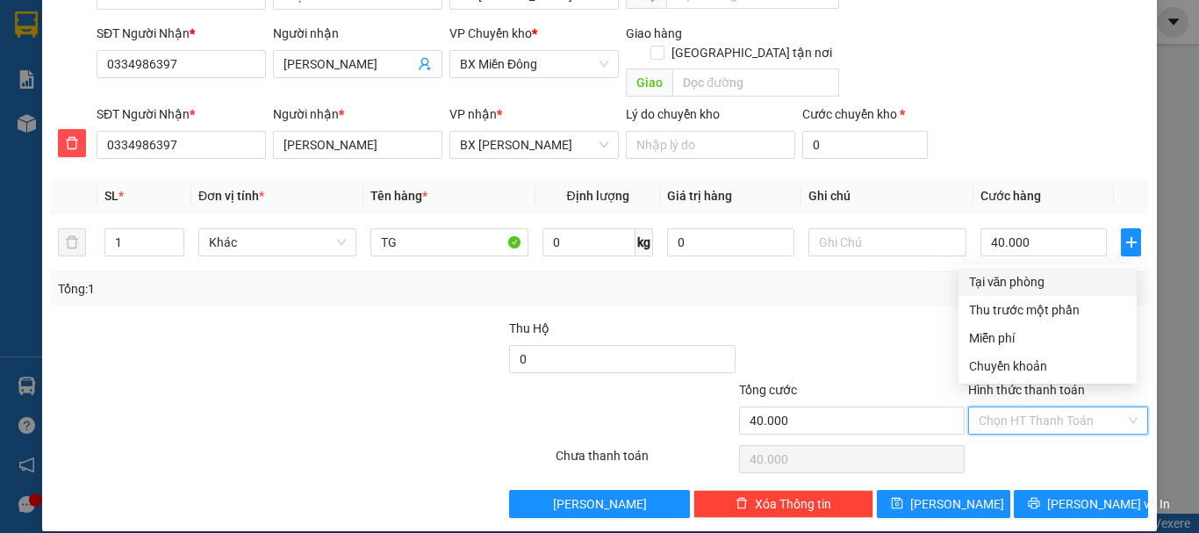
click at [998, 278] on div "Tại văn phòng" at bounding box center [1047, 281] width 157 height 19
type input "0"
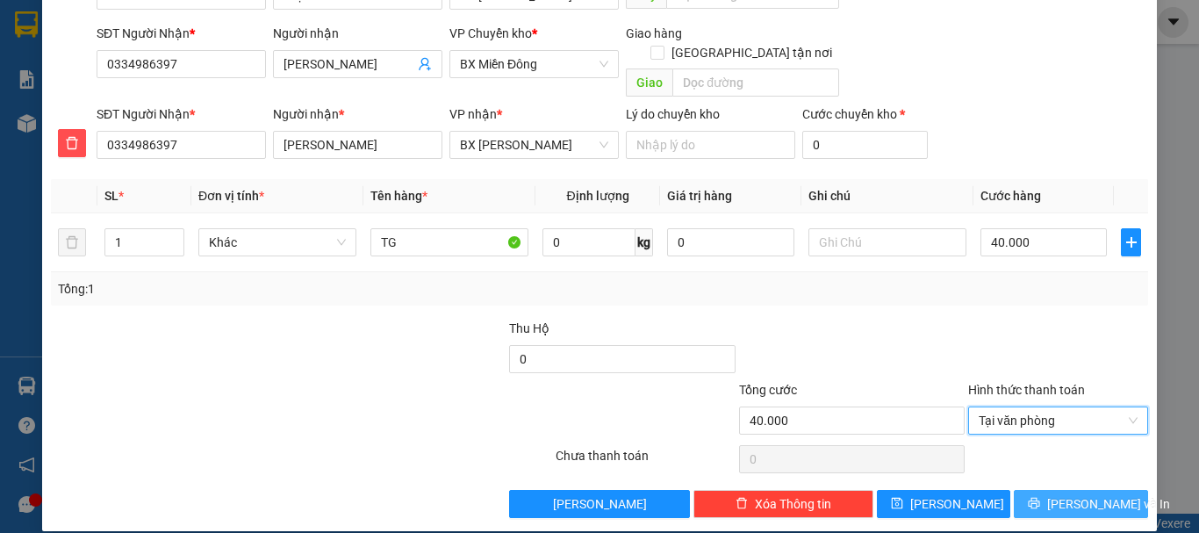
drag, startPoint x: 1076, startPoint y: 479, endPoint x: 1057, endPoint y: 461, distance: 26.7
click at [1075, 494] on span "[PERSON_NAME] và In" at bounding box center [1108, 503] width 123 height 19
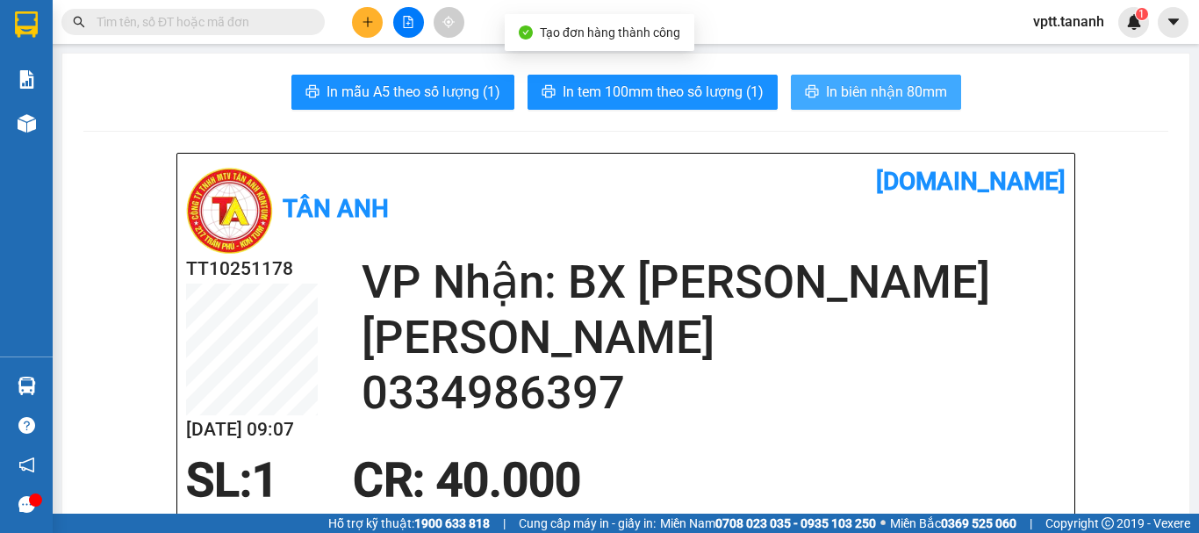
click at [841, 88] on span "In biên nhận 80mm" at bounding box center [886, 92] width 121 height 22
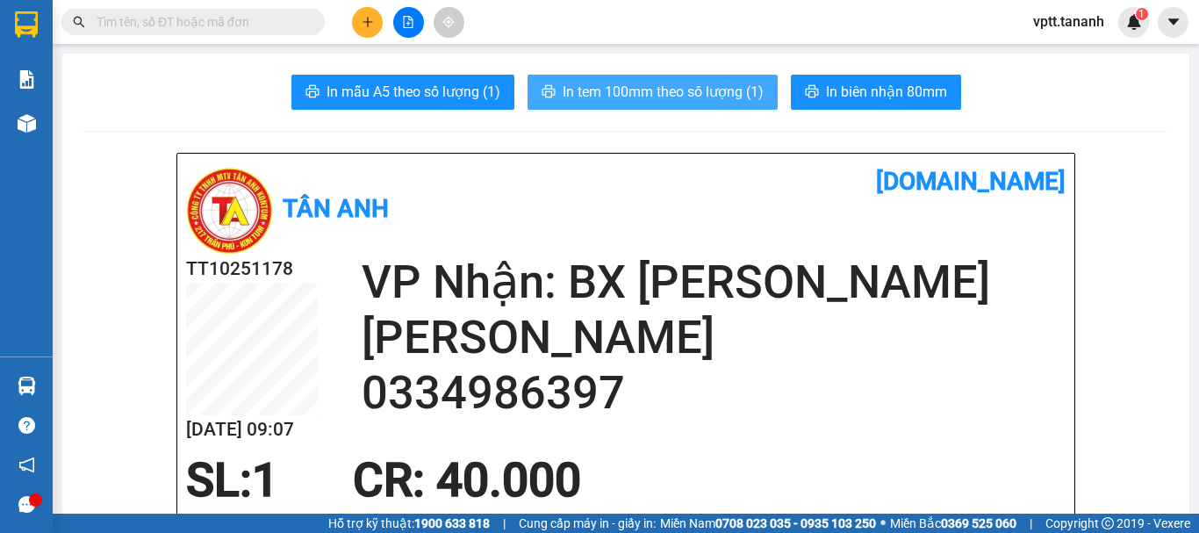
click at [692, 98] on span "In tem 100mm theo số lượng (1)" at bounding box center [663, 92] width 201 height 22
